Goal: Information Seeking & Learning: Learn about a topic

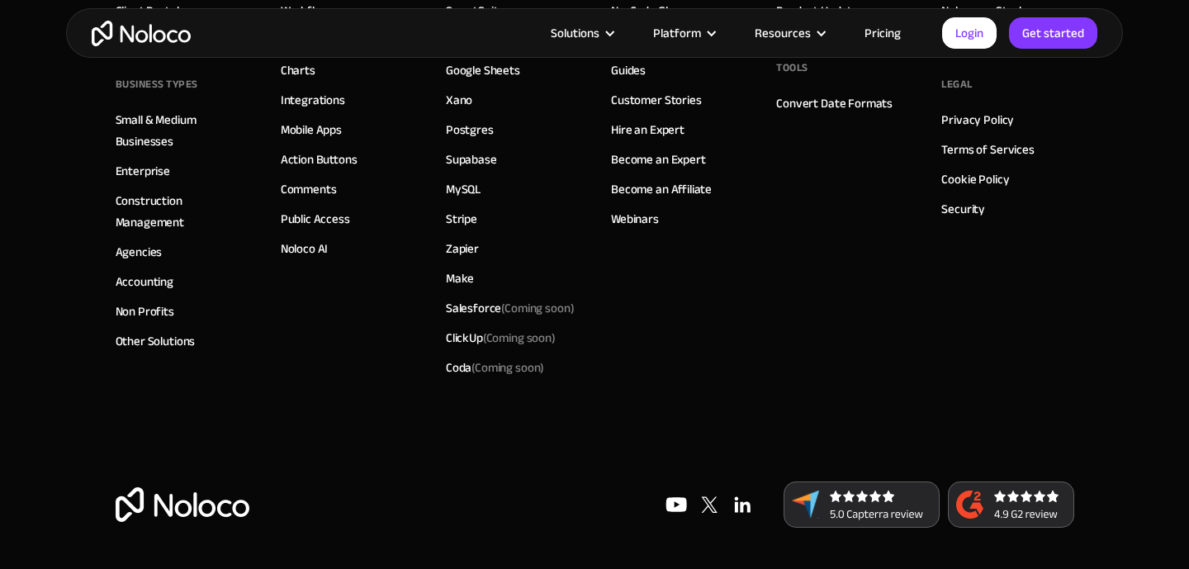
scroll to position [1583, 0]
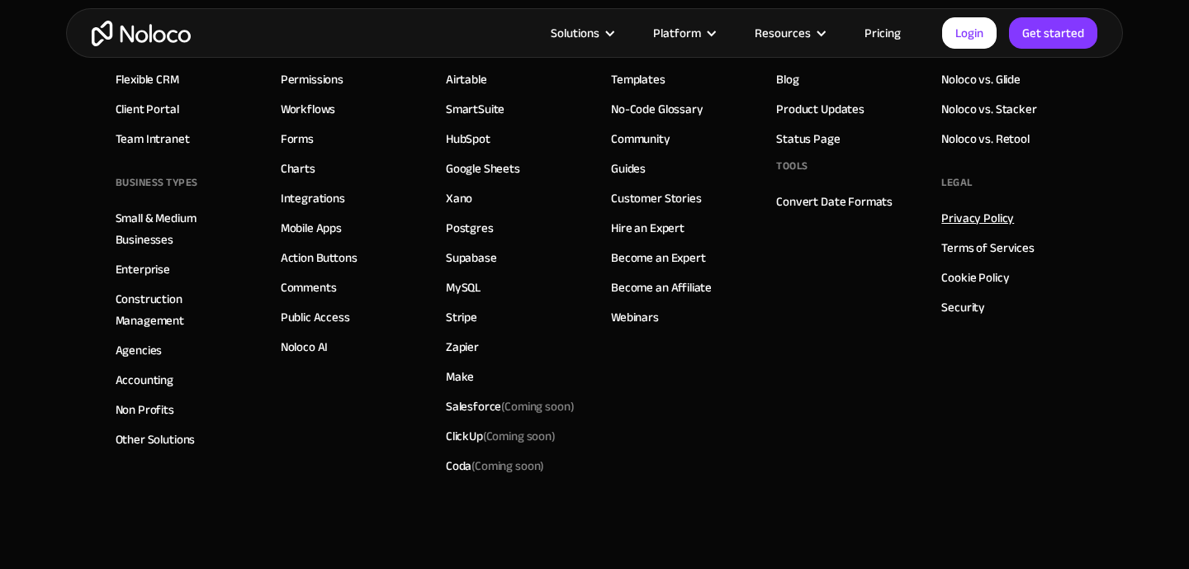
click at [958, 211] on link "Privacy Policy" at bounding box center [977, 217] width 73 height 21
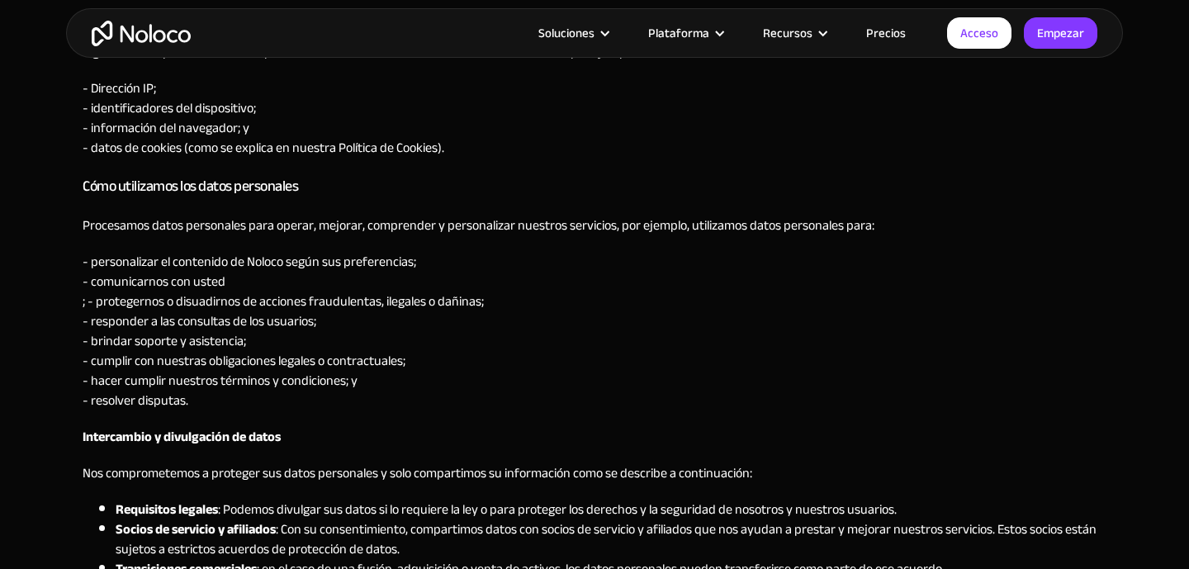
scroll to position [1176, 0]
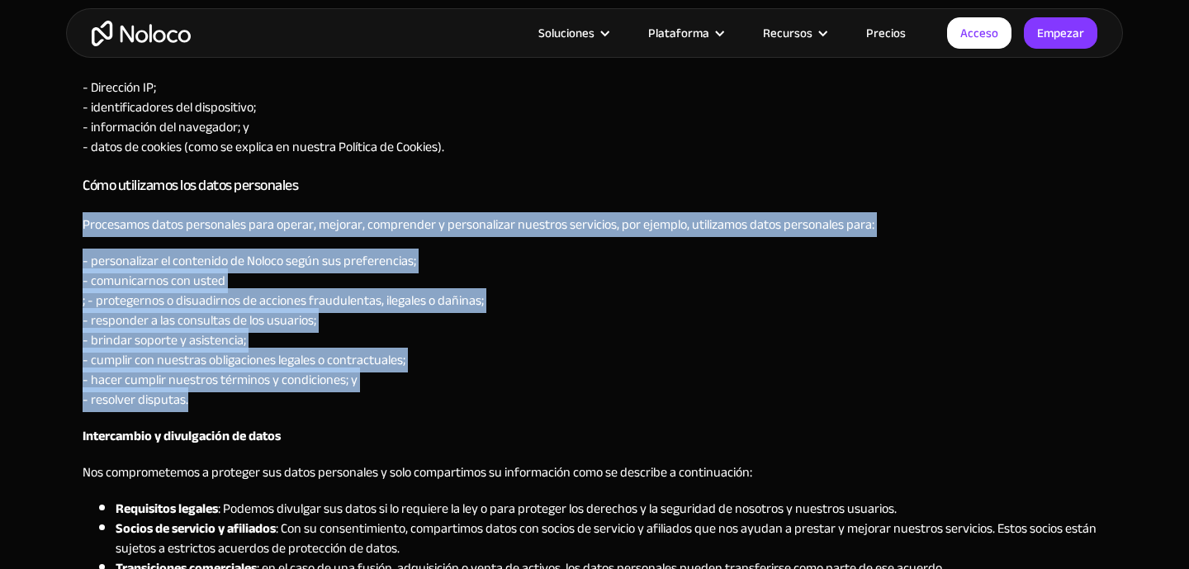
drag, startPoint x: 83, startPoint y: 226, endPoint x: 235, endPoint y: 405, distance: 234.9
copy div "Procesamos datos personales para operar, mejorar, comprender y personalizar nue…"
click at [313, 250] on font "- personalizar el contenido de Noloco según sus preferencias;" at bounding box center [250, 260] width 334 height 25
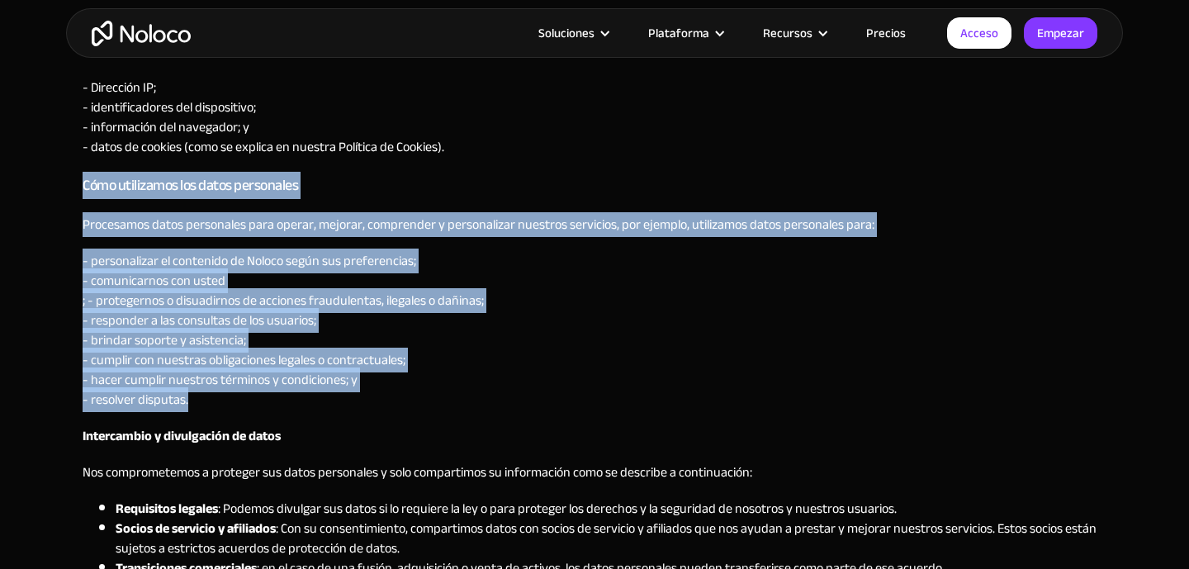
drag, startPoint x: 84, startPoint y: 189, endPoint x: 295, endPoint y: 401, distance: 298.9
copy div "Cómo utilizamos los datos personales Procesamos datos personales para operar, m…"
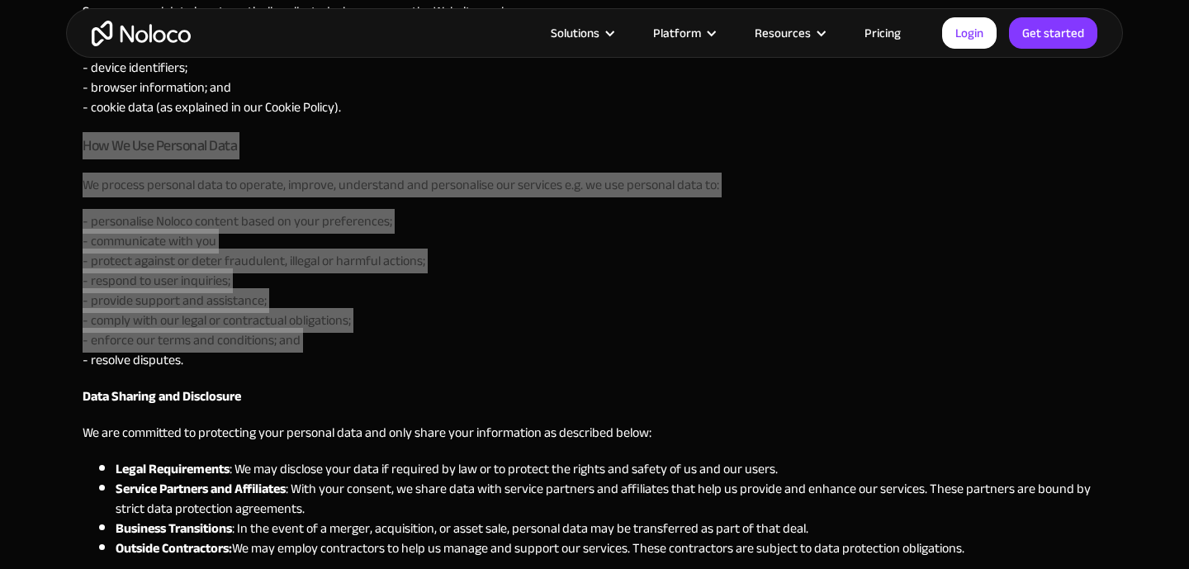
scroll to position [1136, 0]
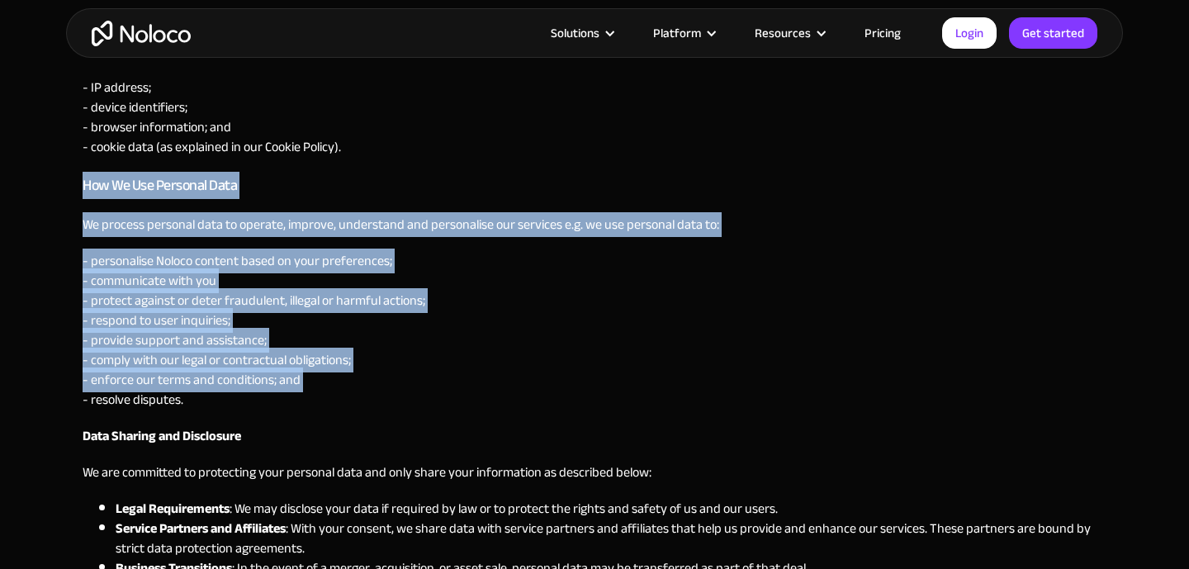
click at [149, 265] on p "- personalise Noloco content based on your preferences; - communicate with you …" at bounding box center [595, 330] width 1024 height 159
drag, startPoint x: 77, startPoint y: 179, endPoint x: 263, endPoint y: 398, distance: 287.5
copy div "How We Use Personal Data We process personal data to operate, improve, understa…"
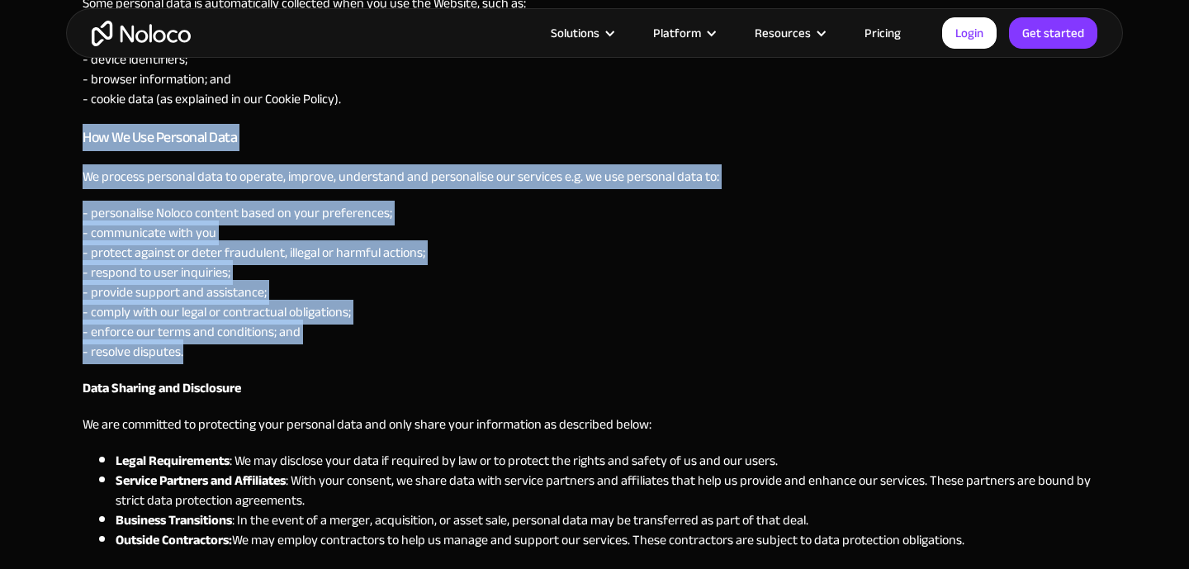
scroll to position [1185, 0]
